Goal: Task Accomplishment & Management: Manage account settings

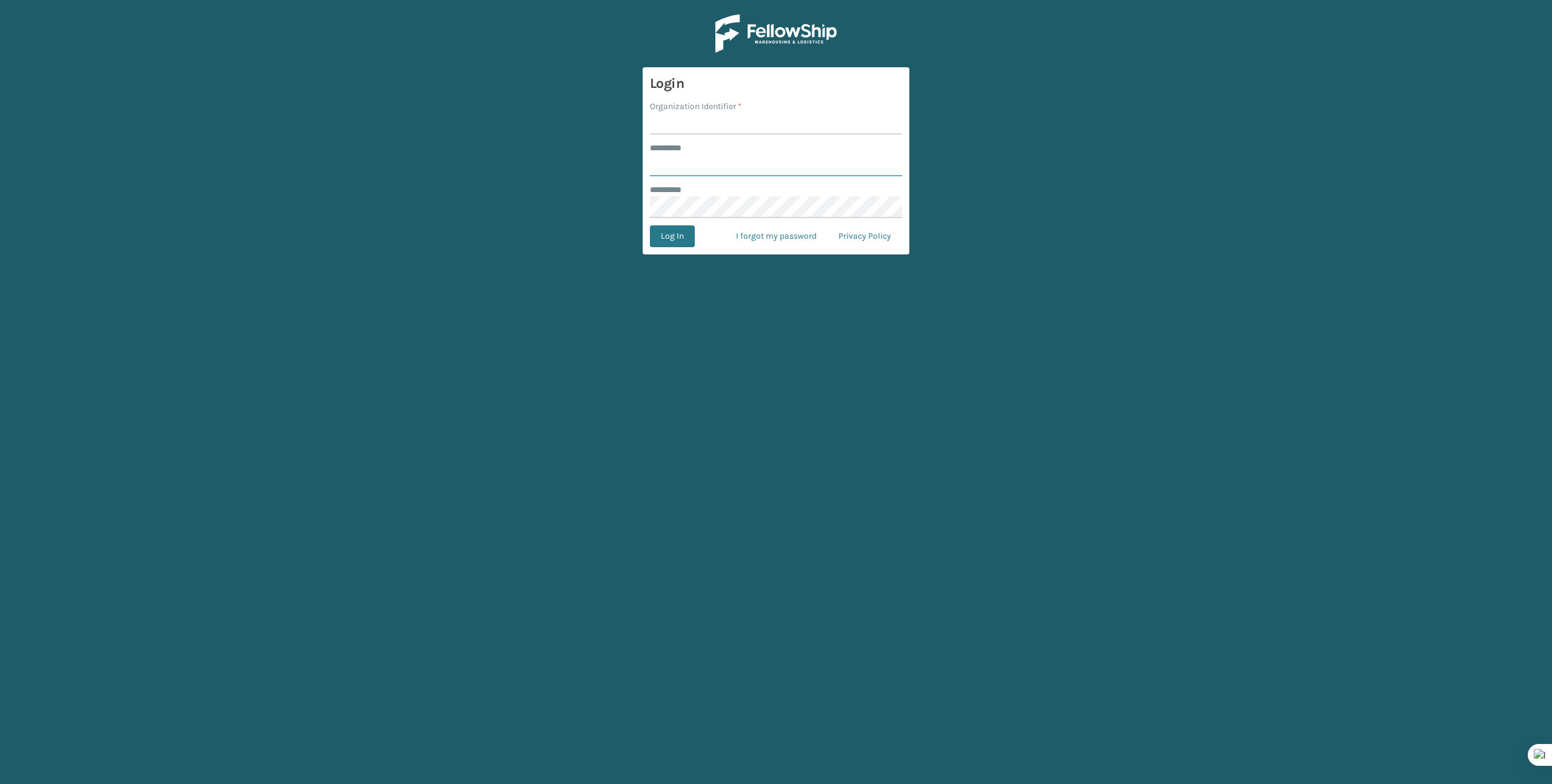
type input "*******"
click at [656, 121] on input "Organization Identifier *" at bounding box center [776, 123] width 252 height 22
type input "Brightech"
click at [681, 237] on button "Log In" at bounding box center [672, 236] width 45 height 22
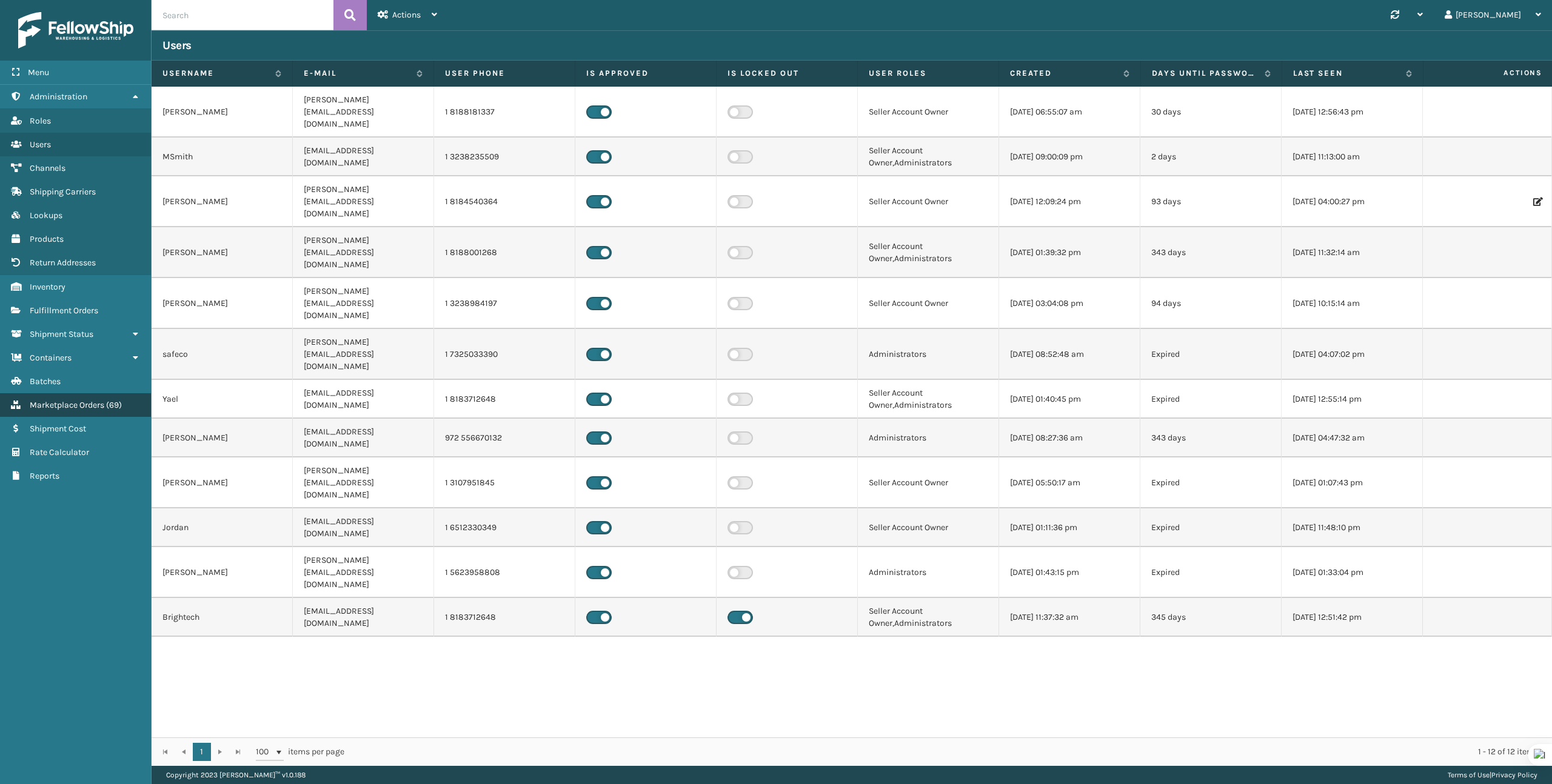
click at [69, 393] on link "Marketplace Orders ( 69 )" at bounding box center [75, 405] width 151 height 23
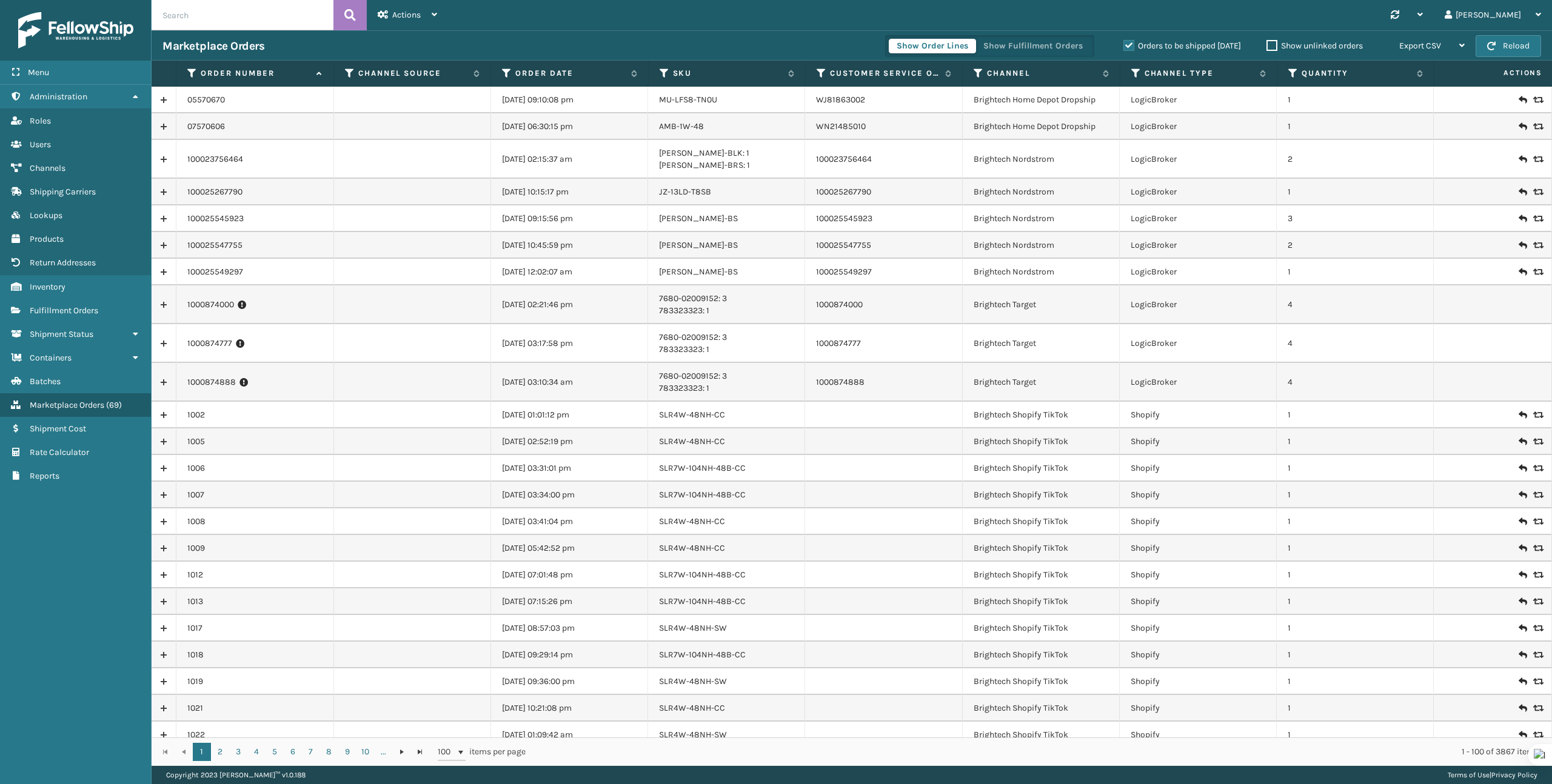
click at [198, 16] on input "text" at bounding box center [242, 15] width 182 height 30
paste input "19697197"
type input "19697197"
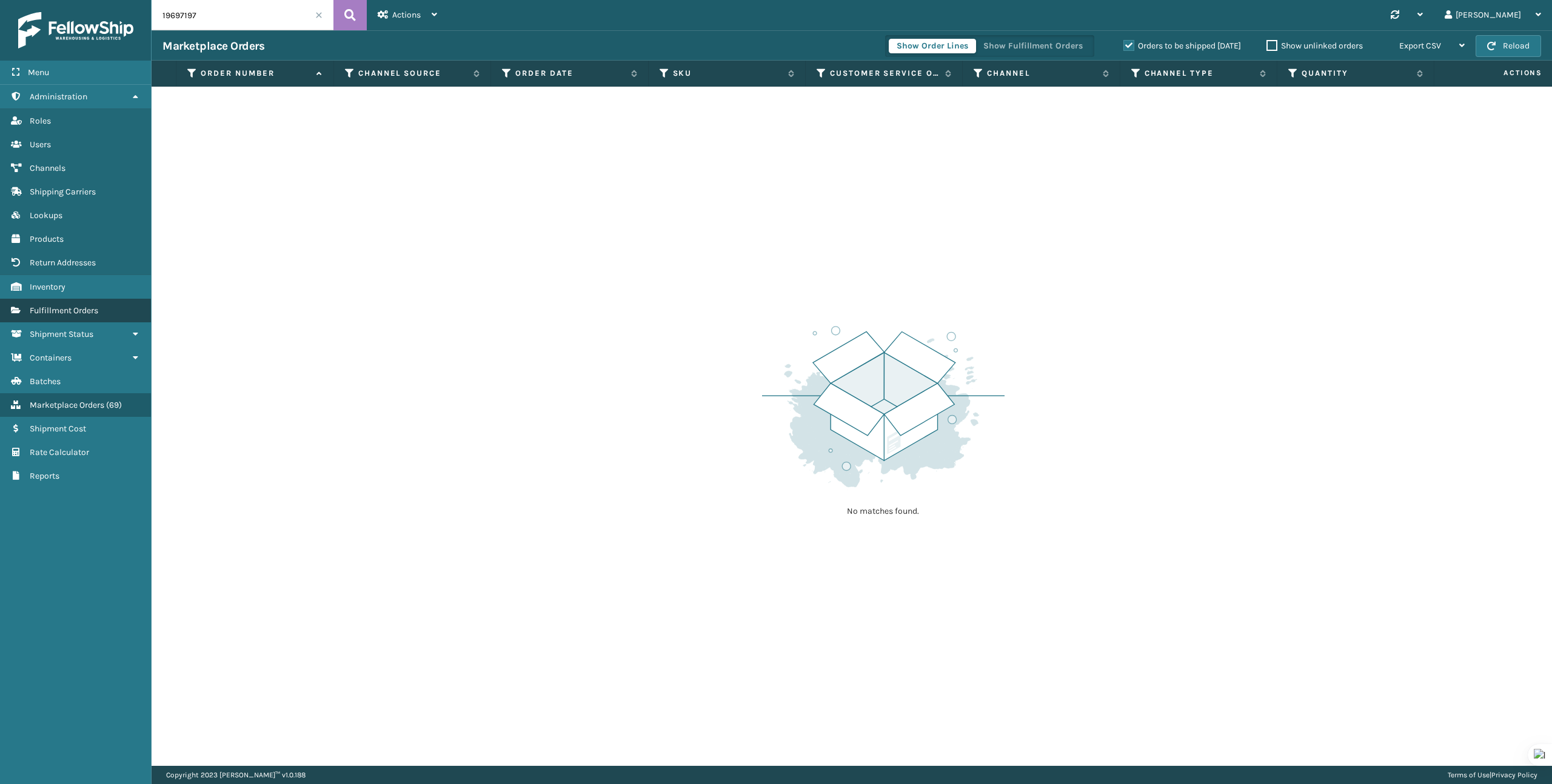
click at [64, 306] on span "Fulfillment Orders" at bounding box center [64, 310] width 68 height 10
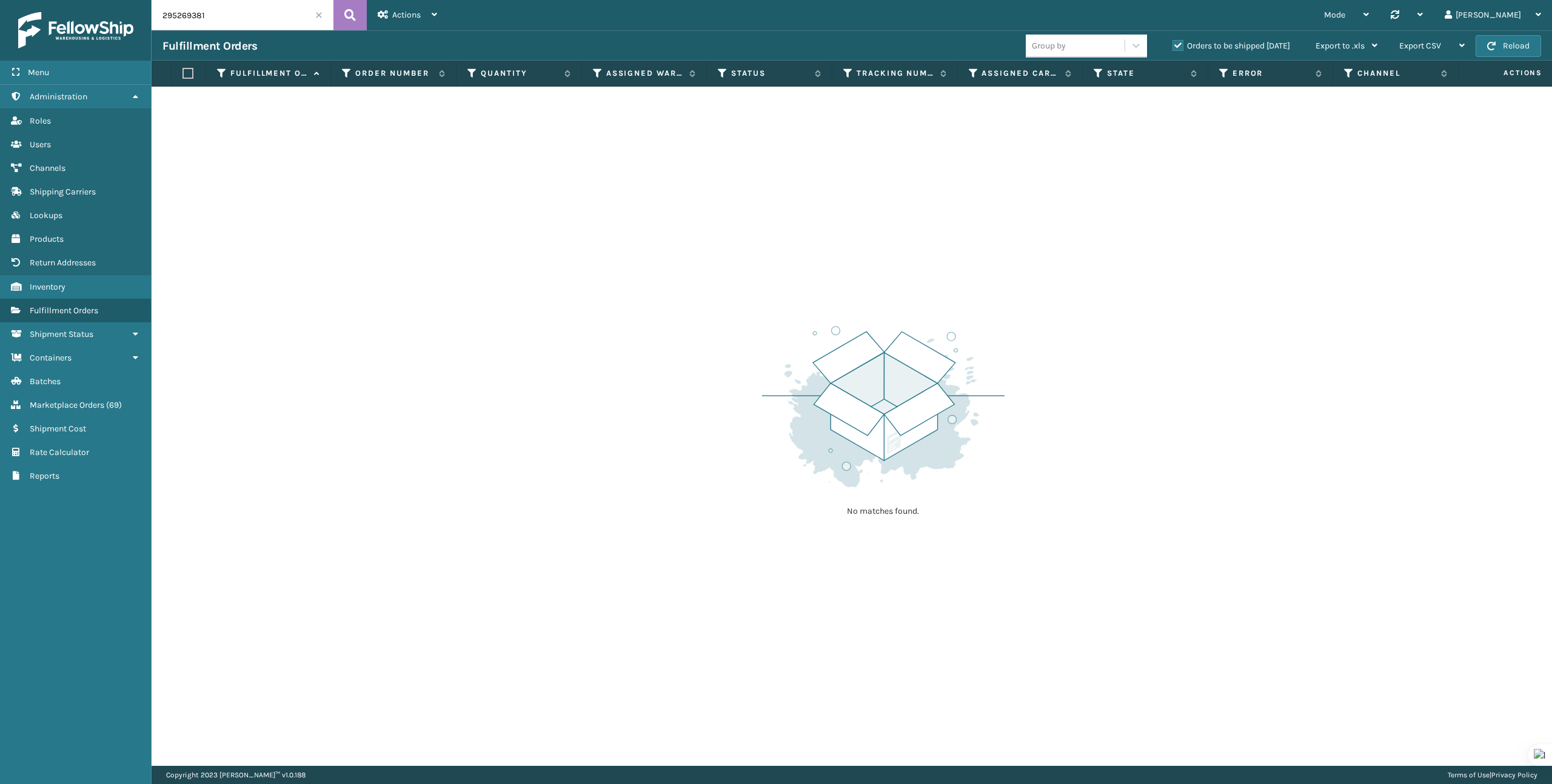
click at [242, 13] on input "295269381" at bounding box center [242, 15] width 182 height 30
paste input "19697197"
type input "19697197"
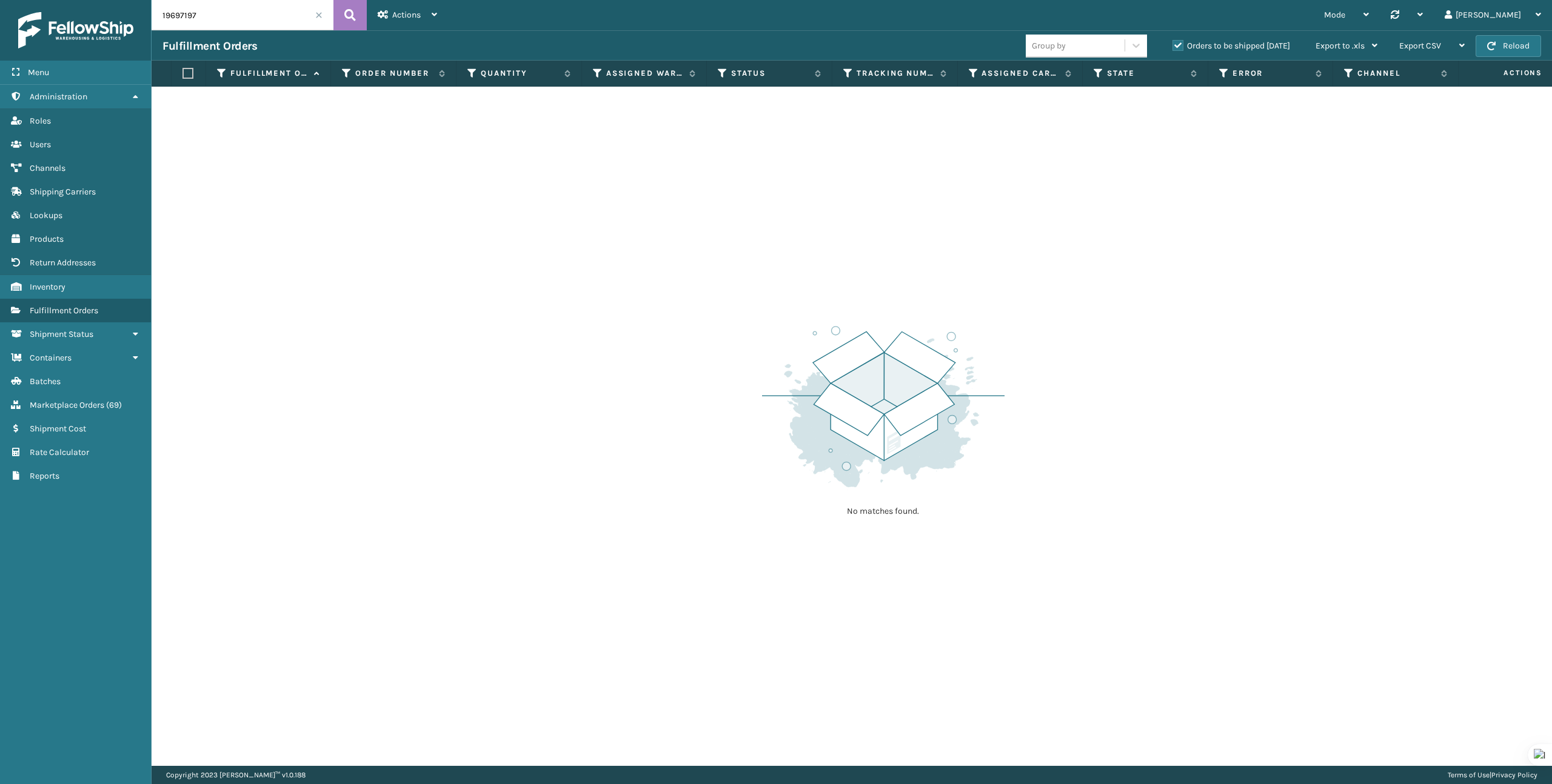
click at [1179, 49] on label "Orders to be shipped [DATE]" at bounding box center [1231, 46] width 117 height 10
click at [1173, 47] on input "Orders to be shipped [DATE]" at bounding box center [1173, 43] width 1 height 8
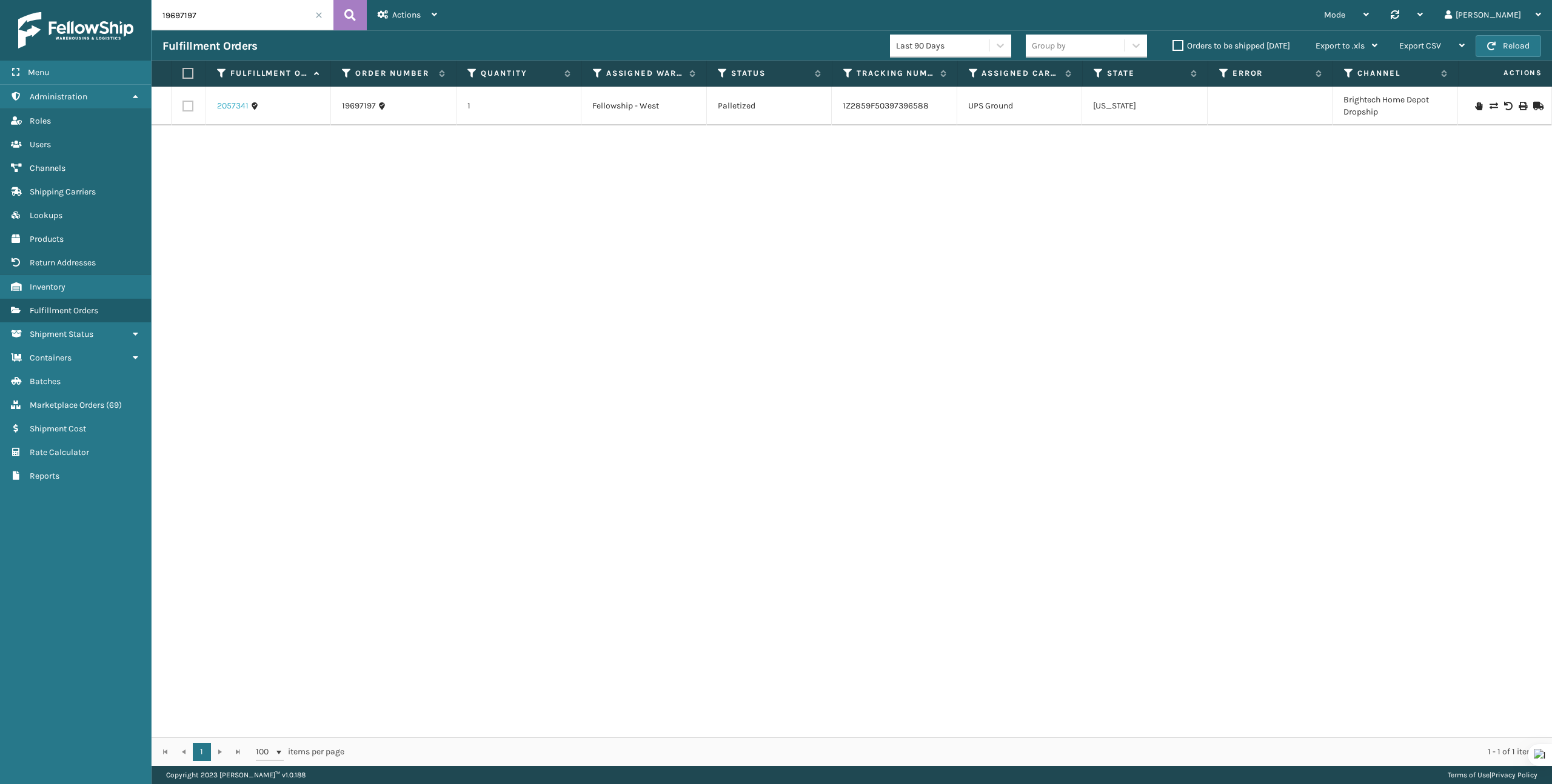
click at [225, 110] on link "2057341" at bounding box center [233, 106] width 32 height 12
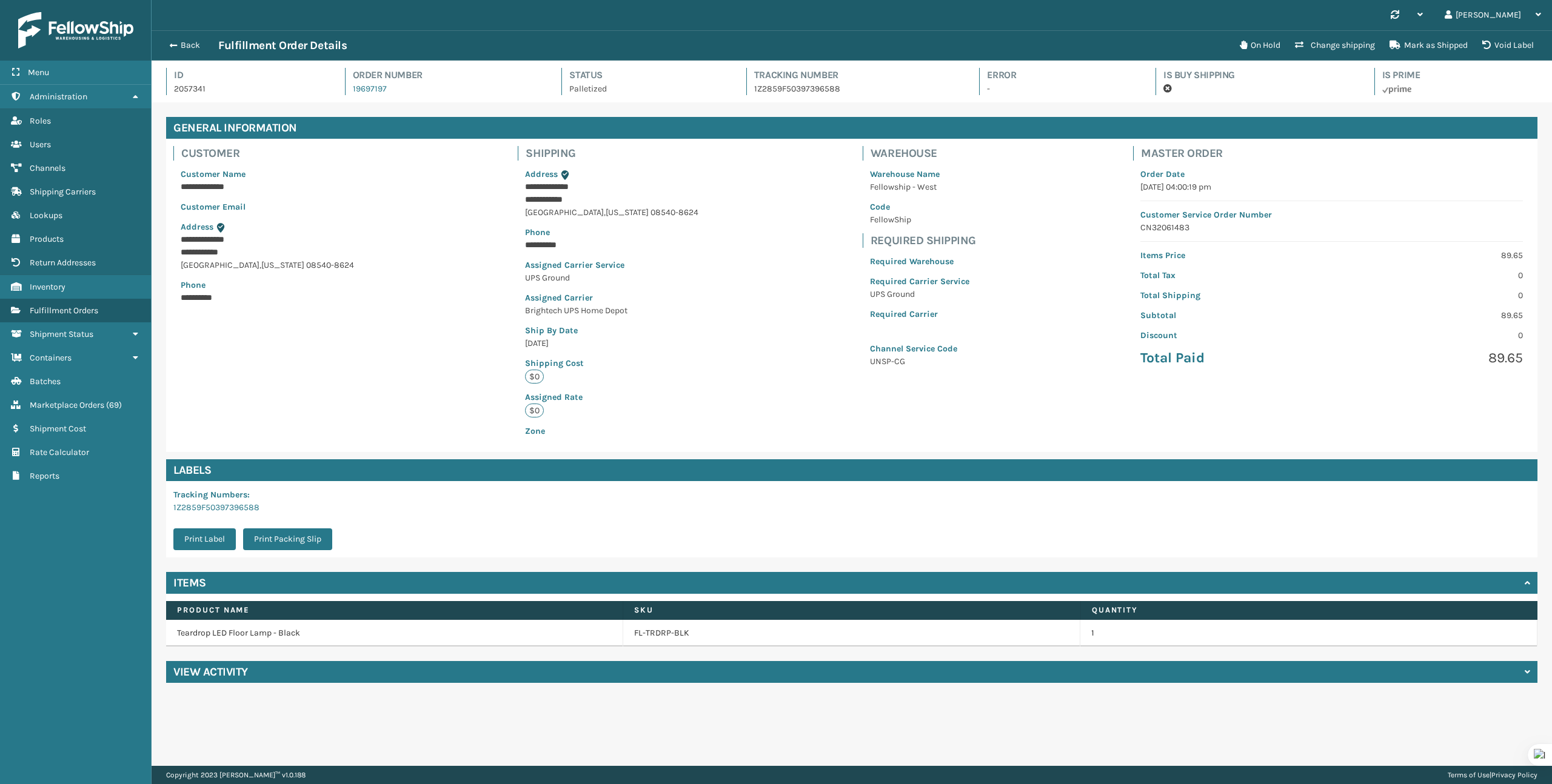
scroll to position [29, 1400]
